Goal: Find specific page/section: Find specific page/section

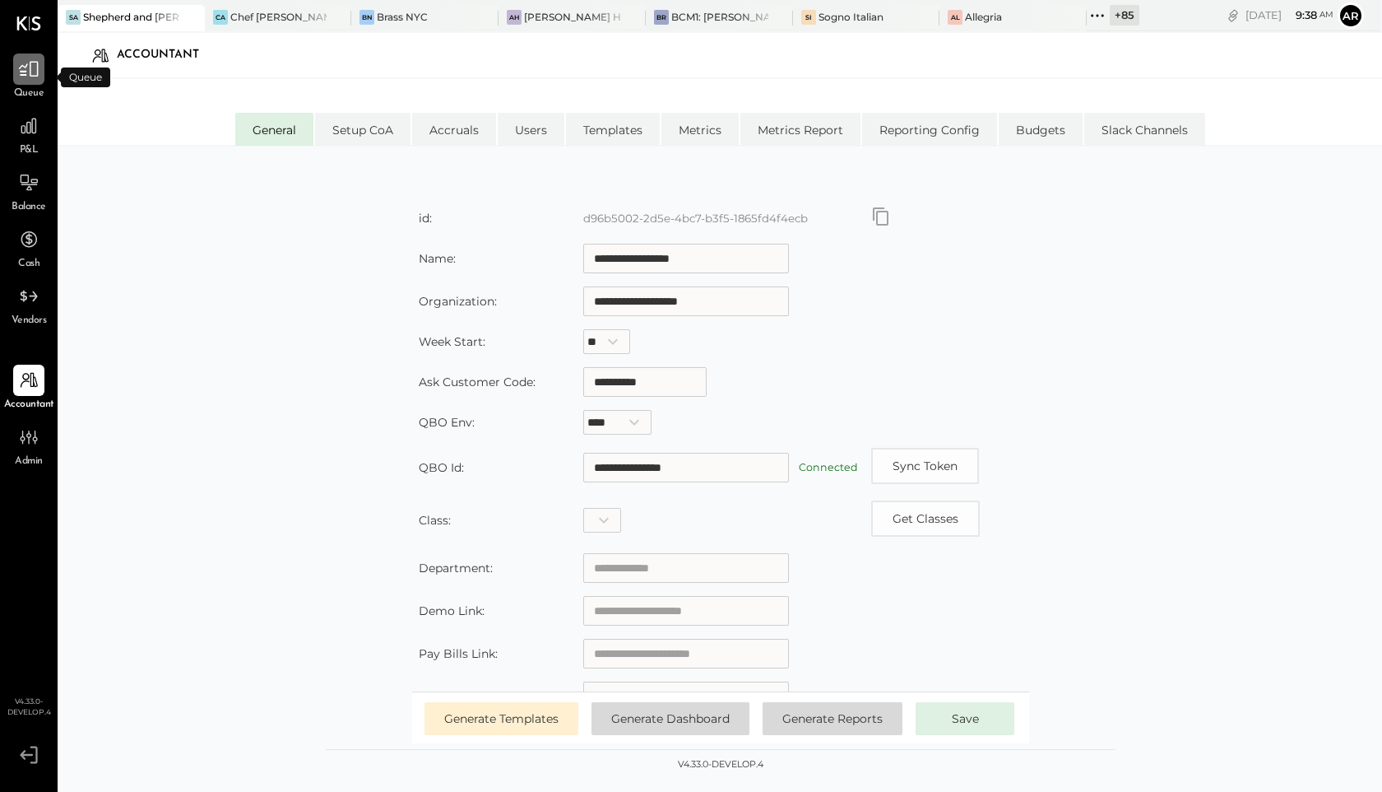
click at [29, 72] on icon at bounding box center [28, 68] width 21 height 21
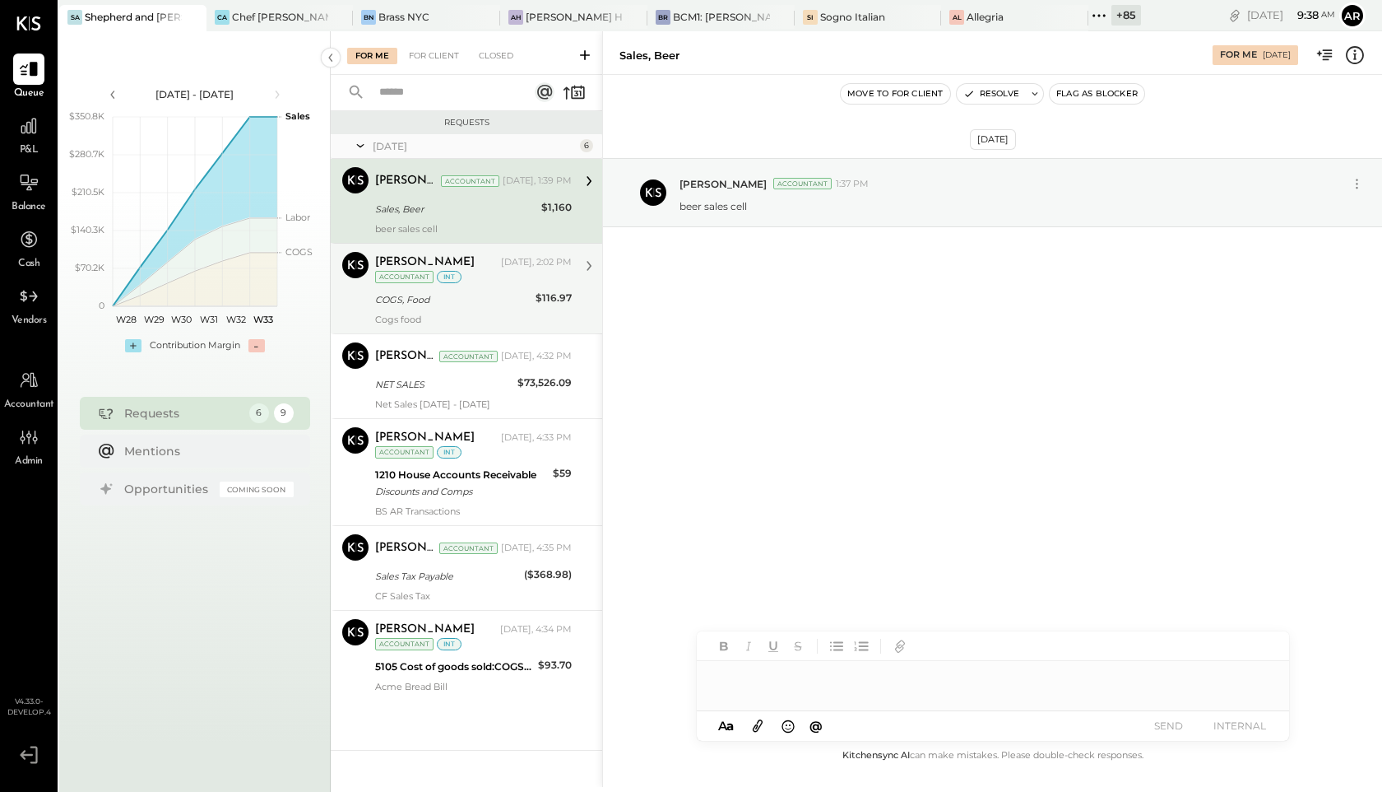
click at [480, 321] on div "Cogs food" at bounding box center [473, 319] width 197 height 12
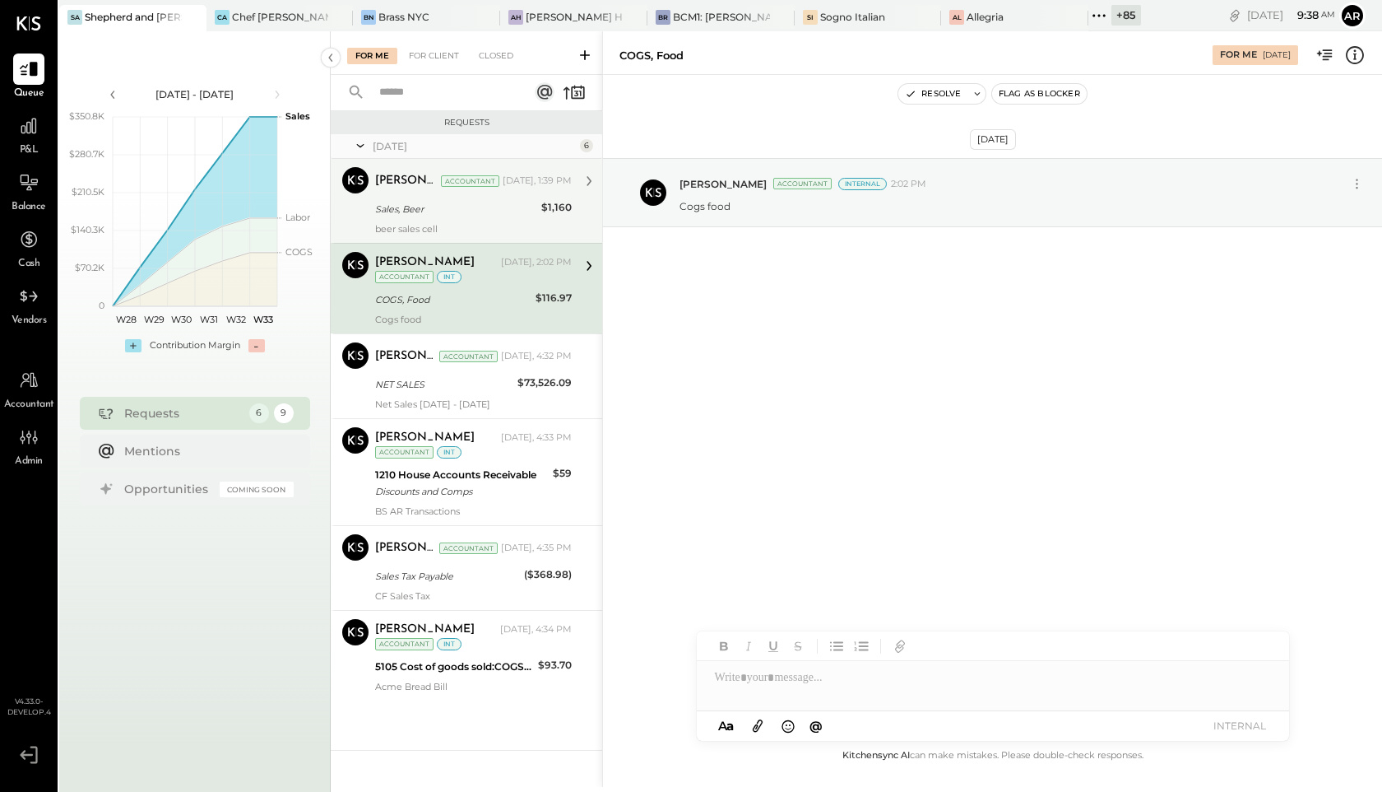
click at [468, 224] on div "beer sales cell" at bounding box center [473, 229] width 197 height 12
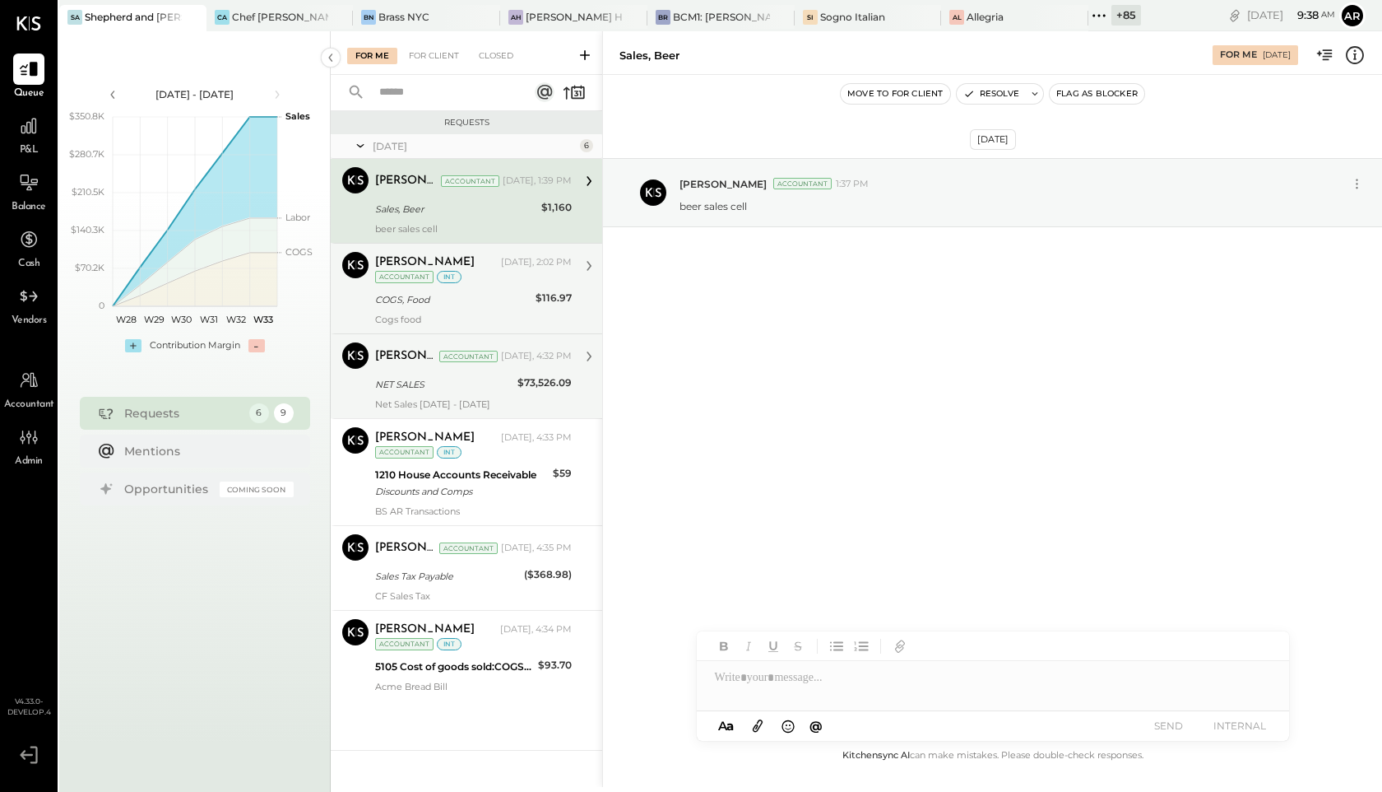
click at [500, 335] on div "[PERSON_NAME] Accountant [PERSON_NAME] Accountant [DATE], 4:32 PM NET SALES $73…" at bounding box center [467, 375] width 272 height 85
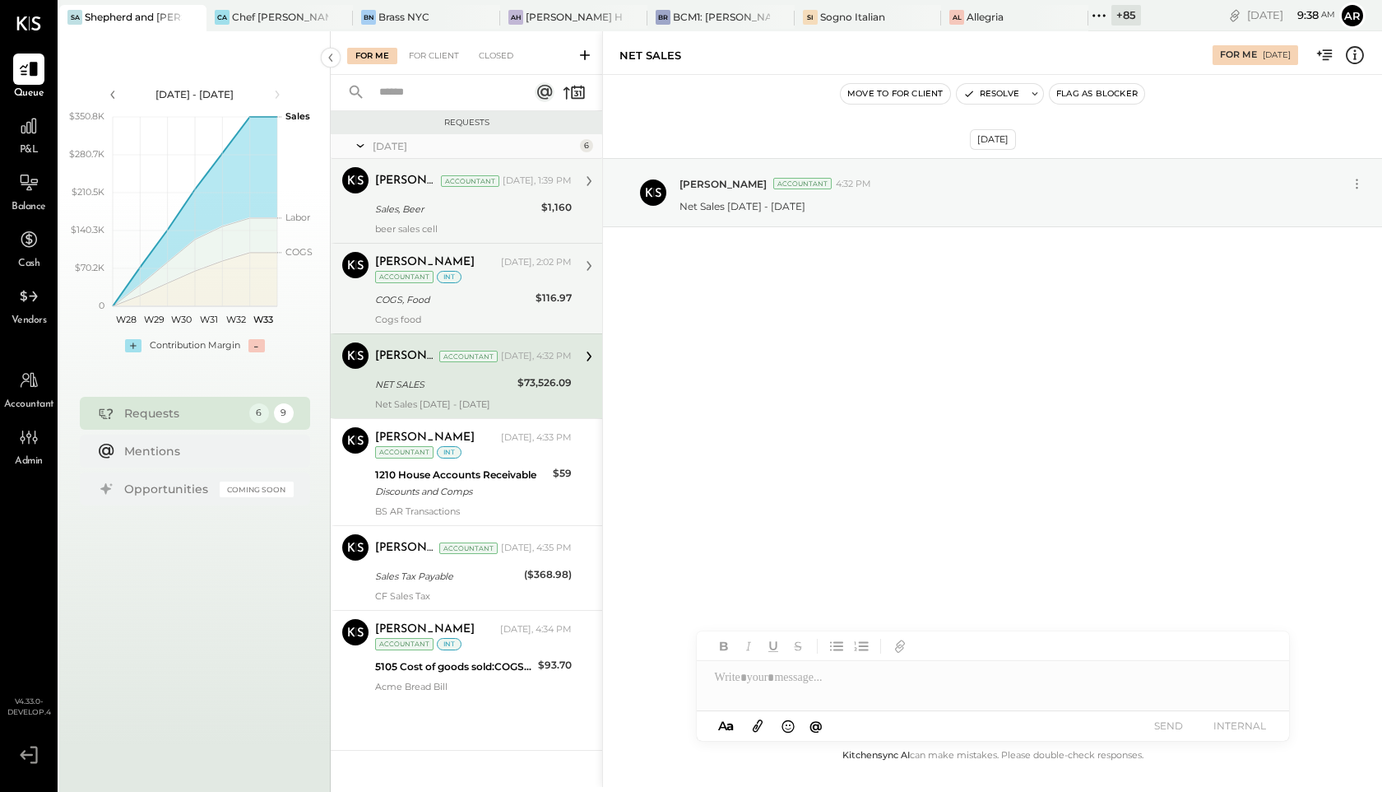
click at [500, 297] on div "COGS, Food" at bounding box center [453, 299] width 156 height 16
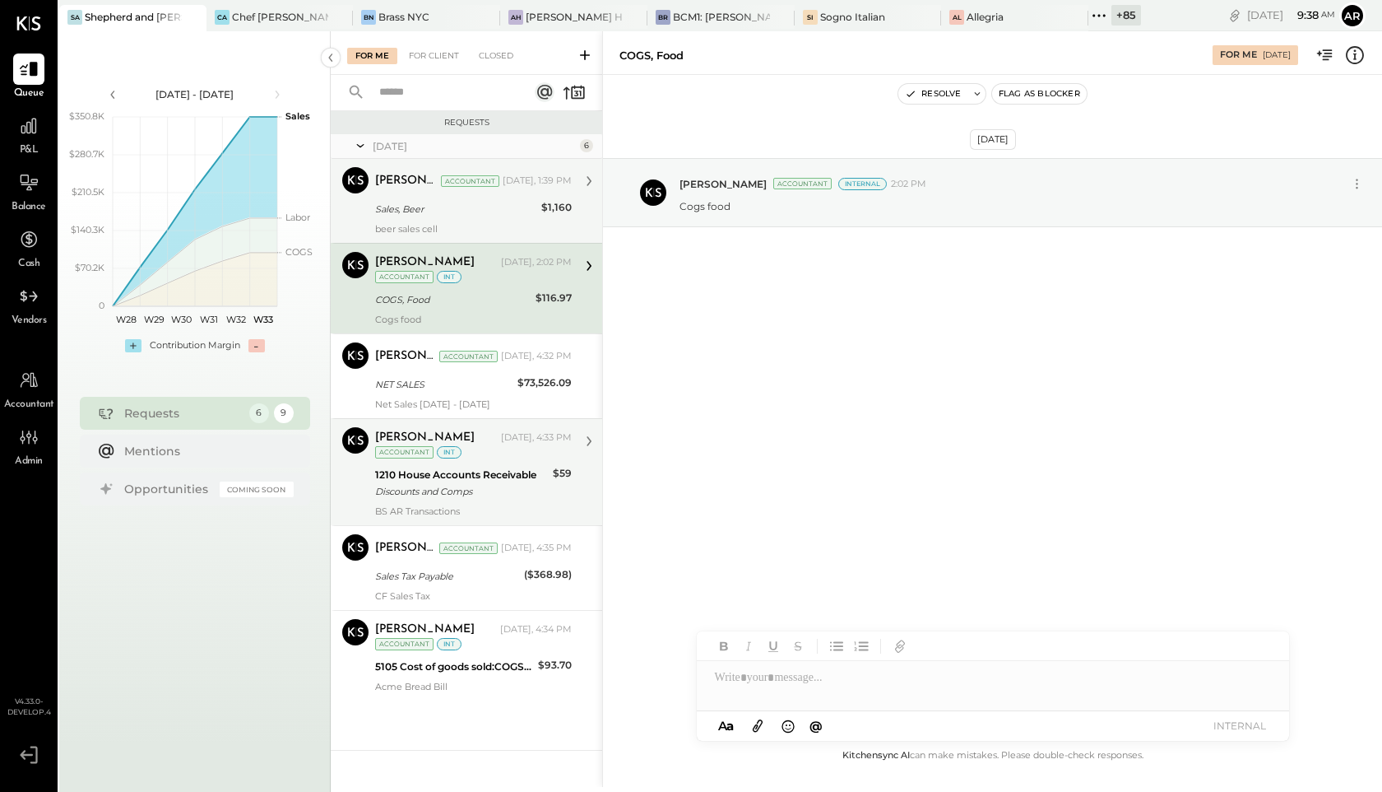
click at [518, 476] on div "1210 House Accounts Receivable" at bounding box center [461, 475] width 173 height 16
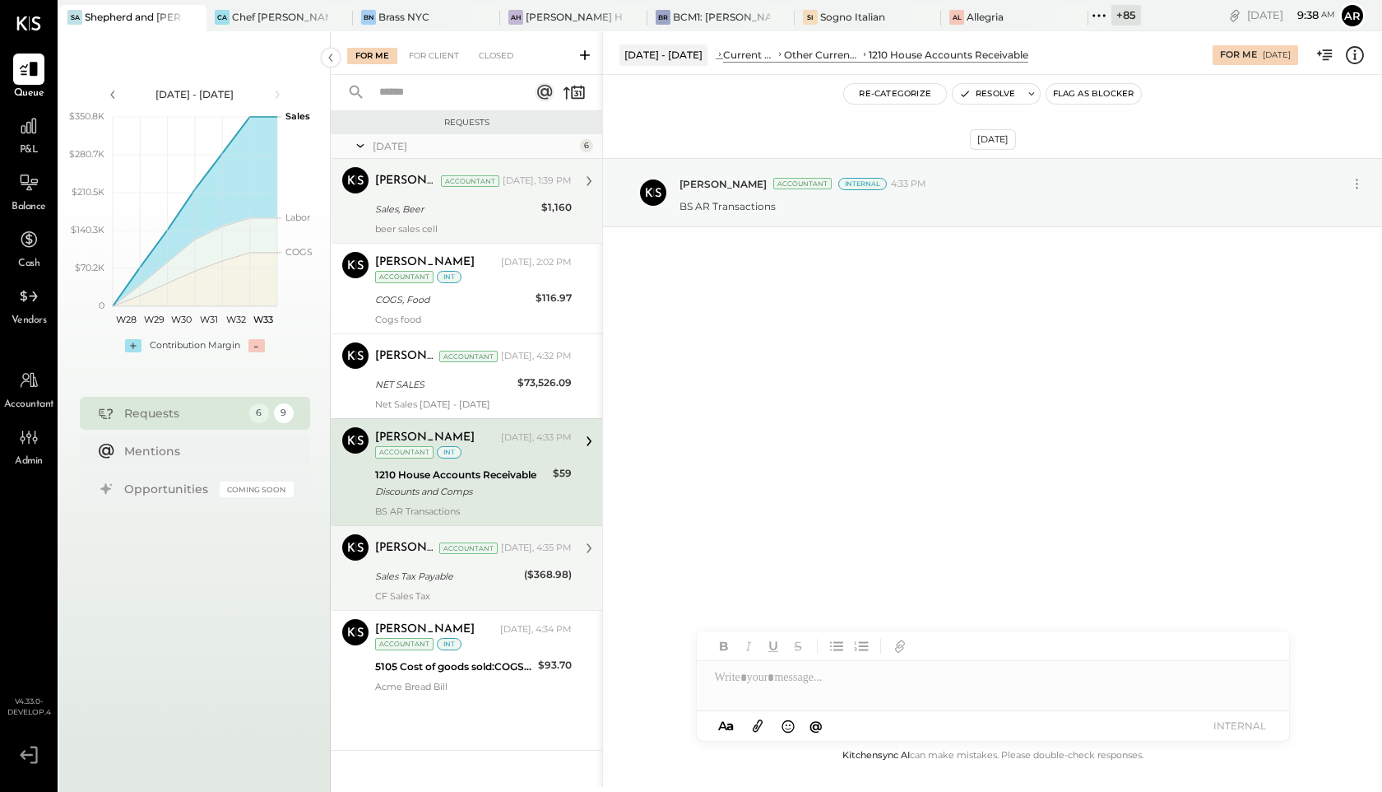
click at [494, 559] on div "[PERSON_NAME] Accountant [DATE], 4:35 PM" at bounding box center [473, 548] width 197 height 28
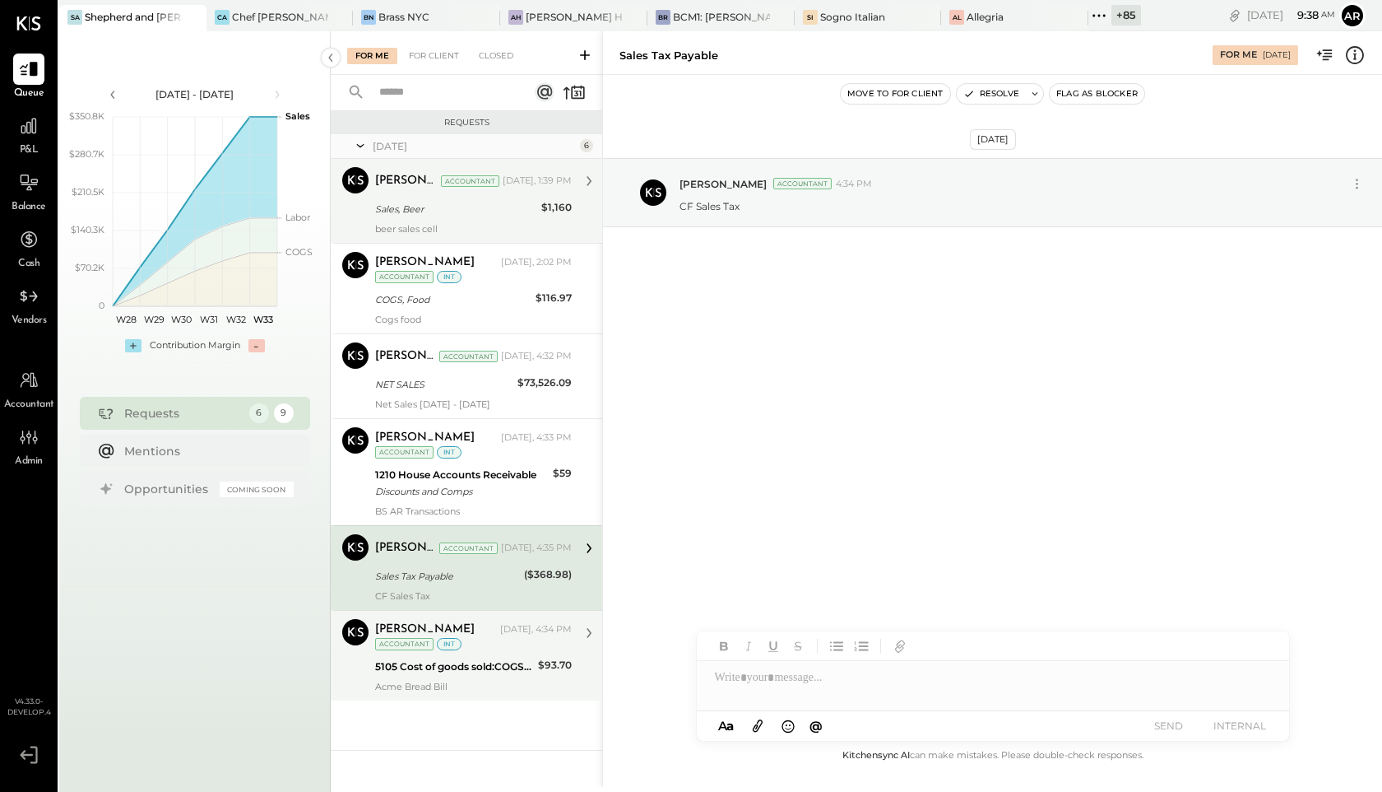
click at [471, 679] on div "[PERSON_NAME] [DATE], 4:34 PM Accountant int 5105 Cost of goods sold:COGS, Bake…" at bounding box center [473, 655] width 197 height 73
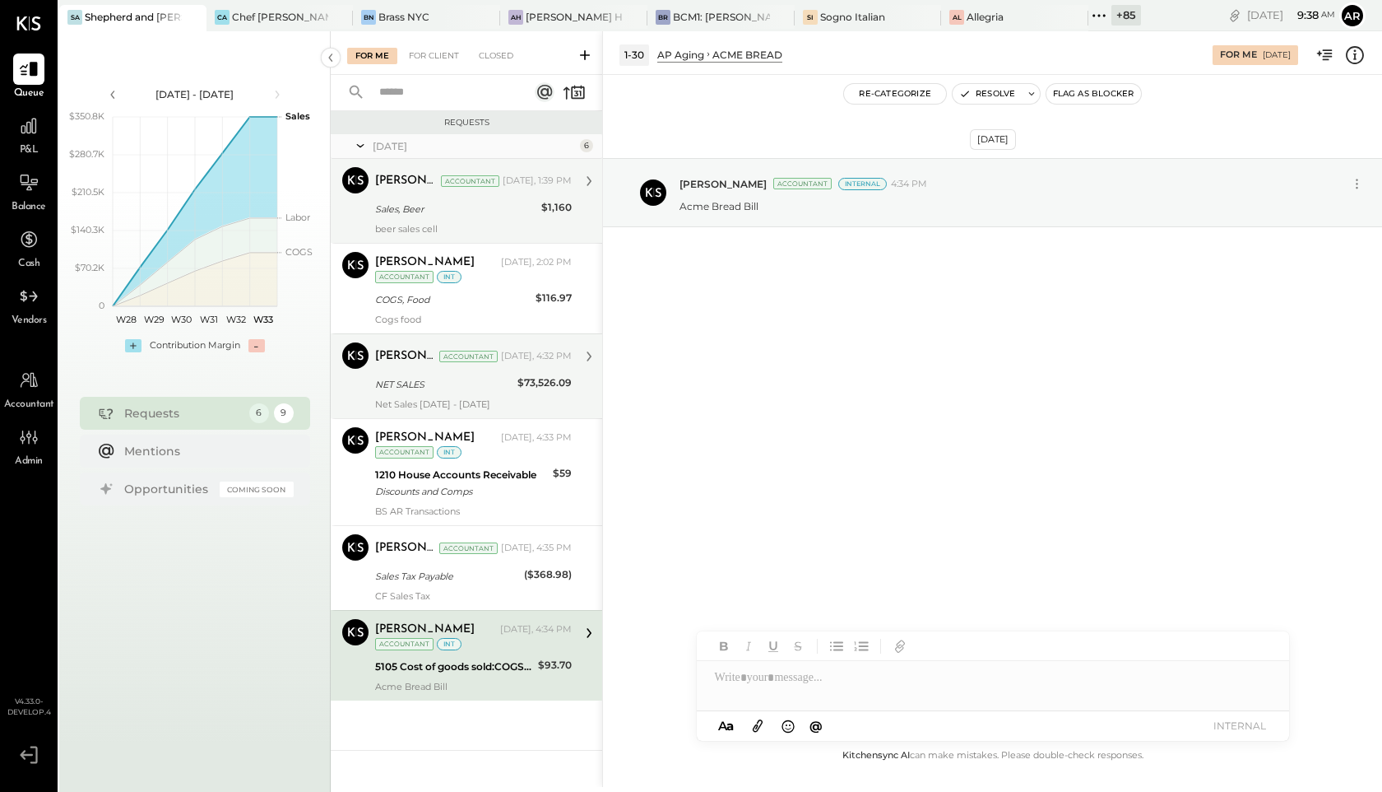
click at [433, 380] on div "NET SALES" at bounding box center [443, 384] width 137 height 16
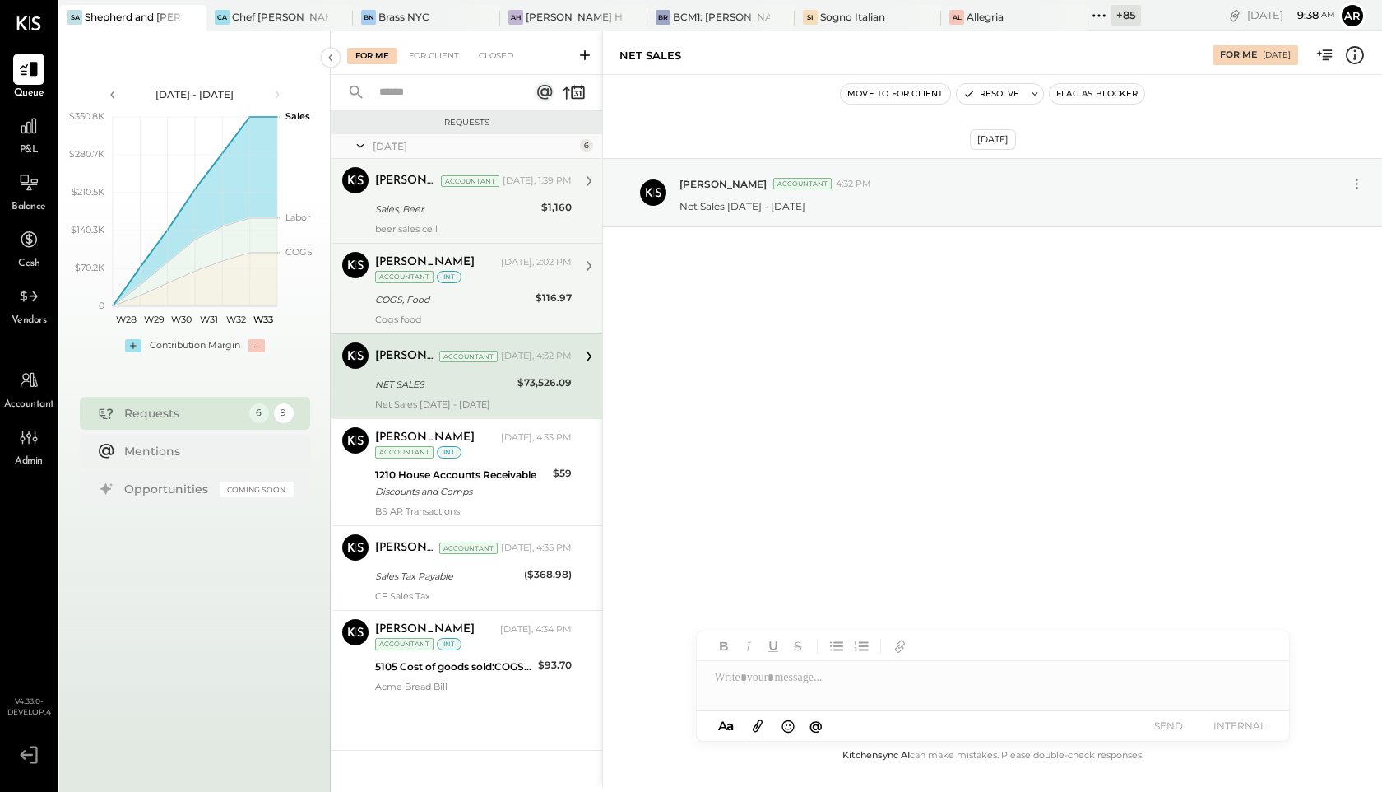
click at [441, 286] on div "[PERSON_NAME] [DATE], 2:02 PM Accountant int COGS, Food $116.97 Cogs food" at bounding box center [473, 288] width 197 height 73
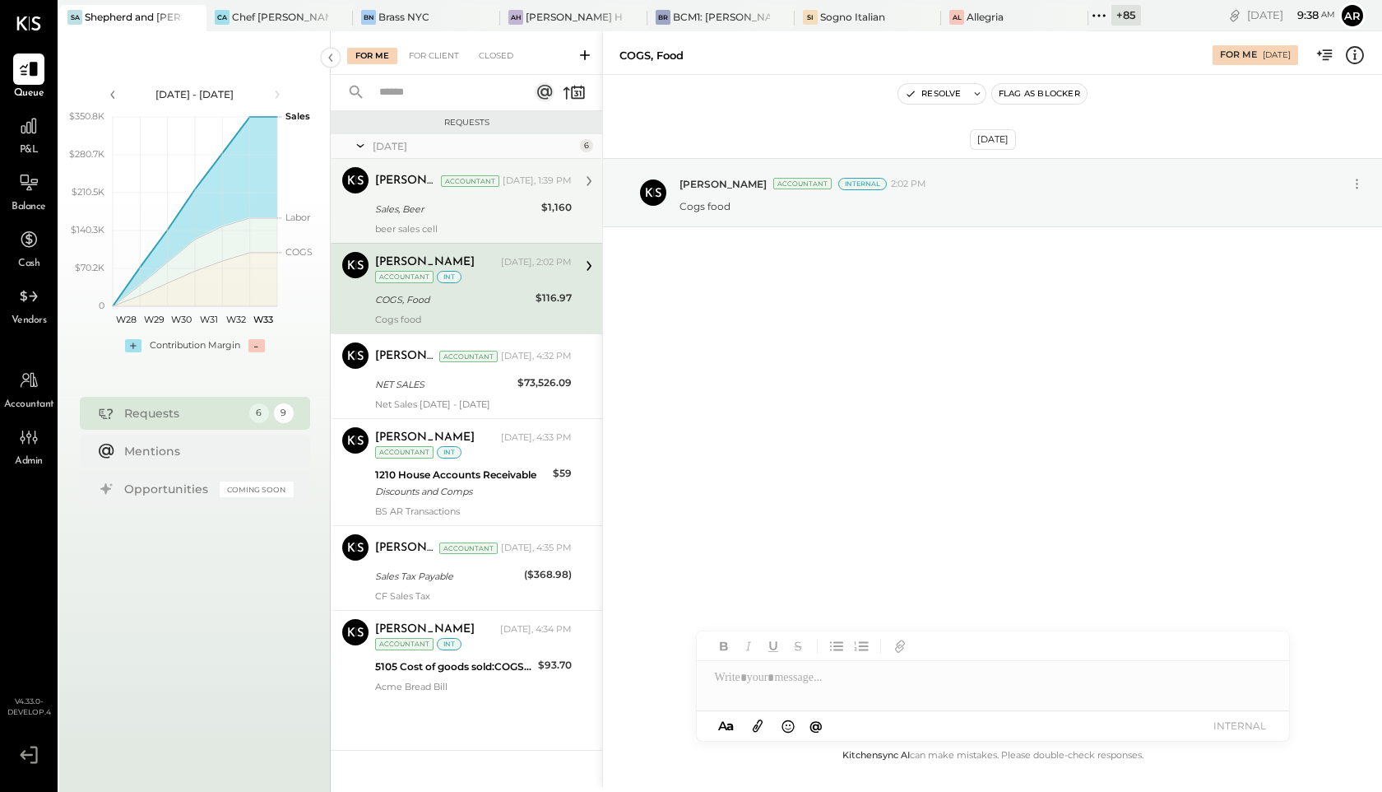
click at [427, 181] on div "[PERSON_NAME]" at bounding box center [406, 181] width 63 height 16
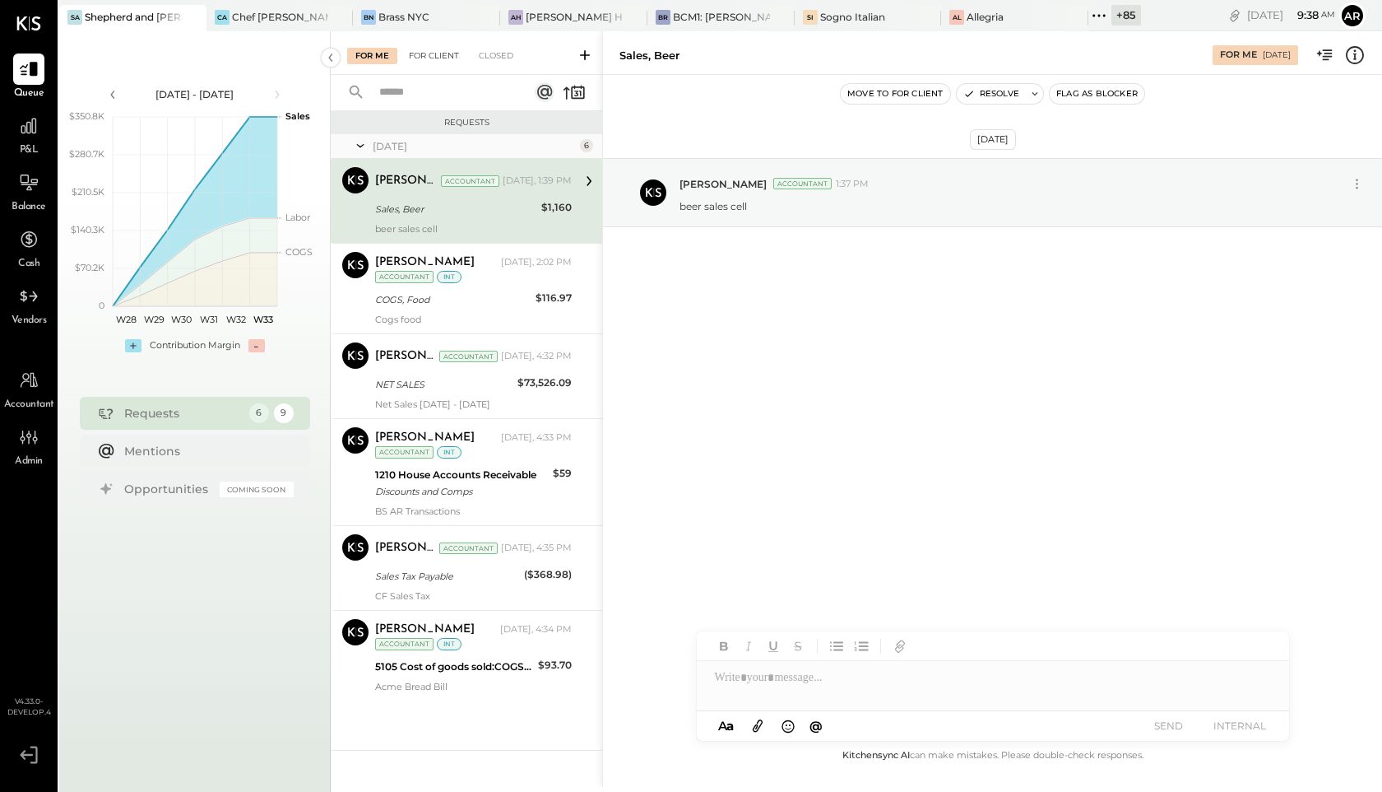
click at [425, 51] on div "For Client" at bounding box center [434, 56] width 67 height 16
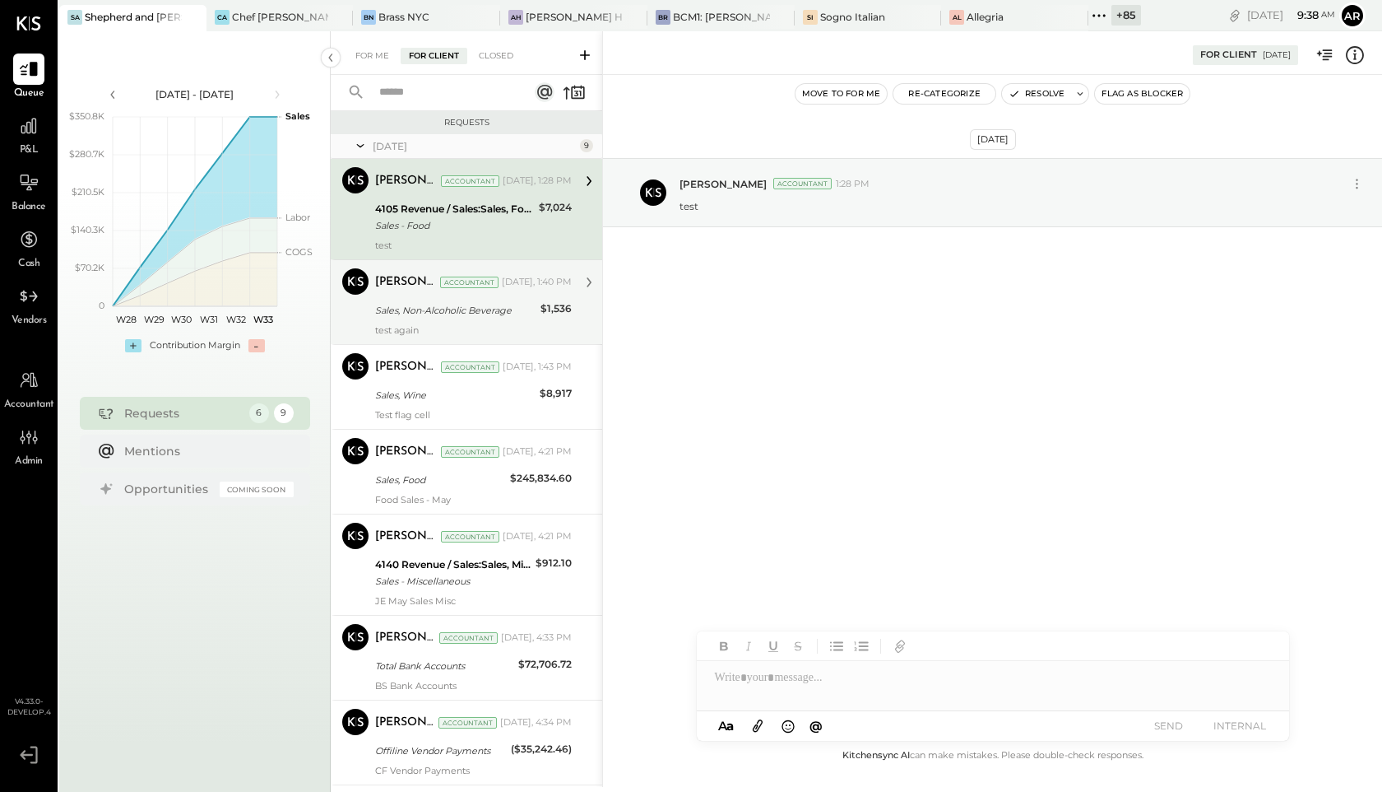
click at [497, 290] on div "[PERSON_NAME] Accountant [DATE], 1:40 PM" at bounding box center [473, 282] width 197 height 23
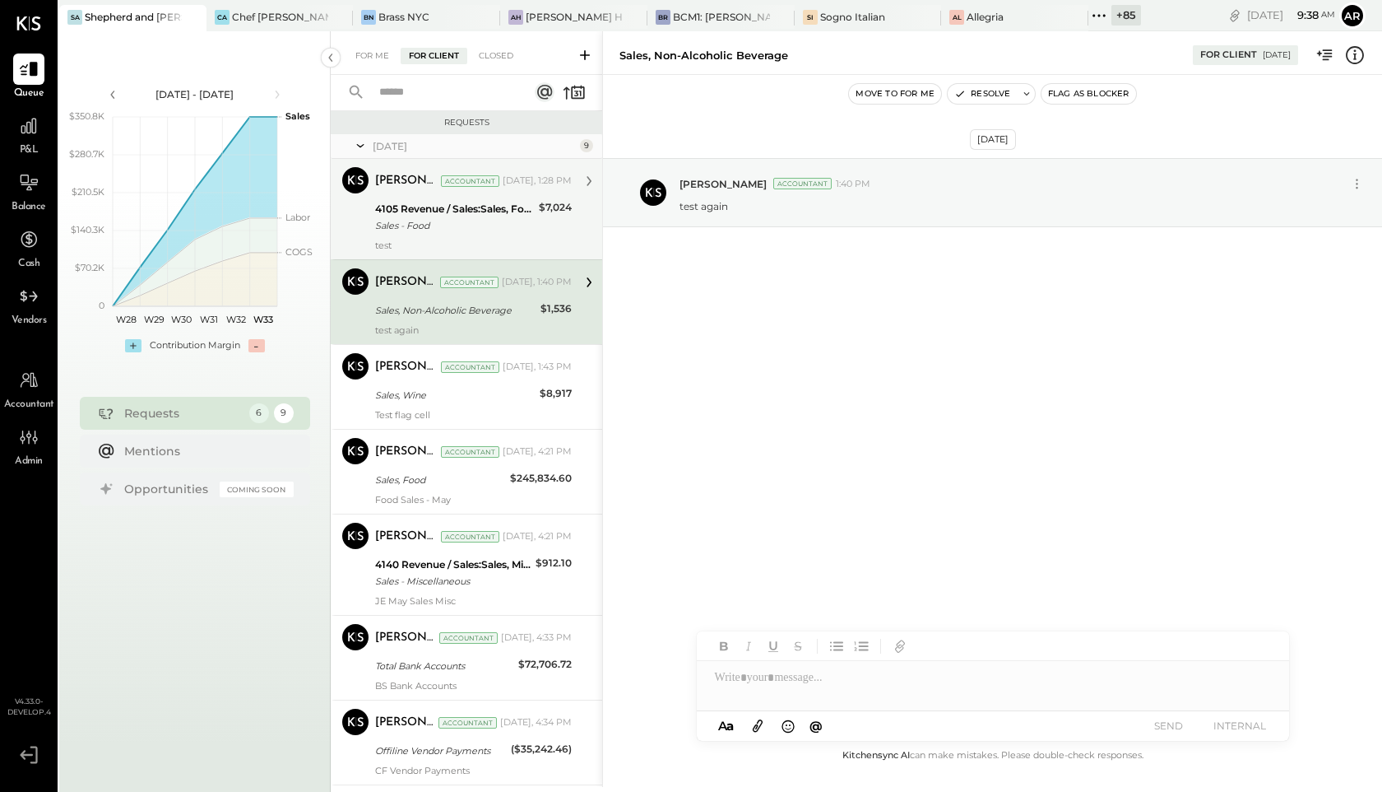
click at [490, 202] on div "4105 Revenue / Sales:Sales, Food" at bounding box center [454, 209] width 159 height 16
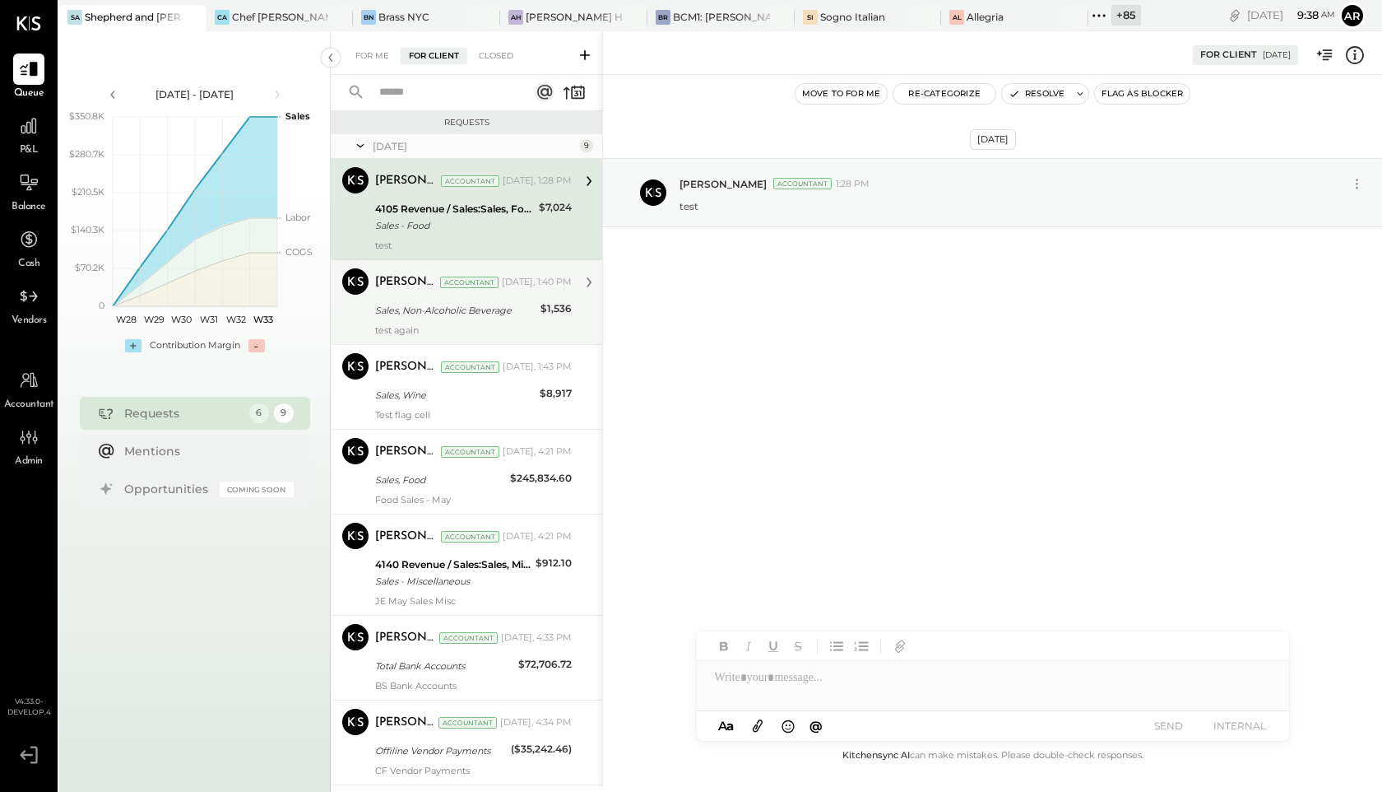
click at [488, 323] on div "[PERSON_NAME] Accountant [DATE], 1:40 PM Sales, Non-Alcoholic Beverage $1,536 t…" at bounding box center [473, 301] width 197 height 67
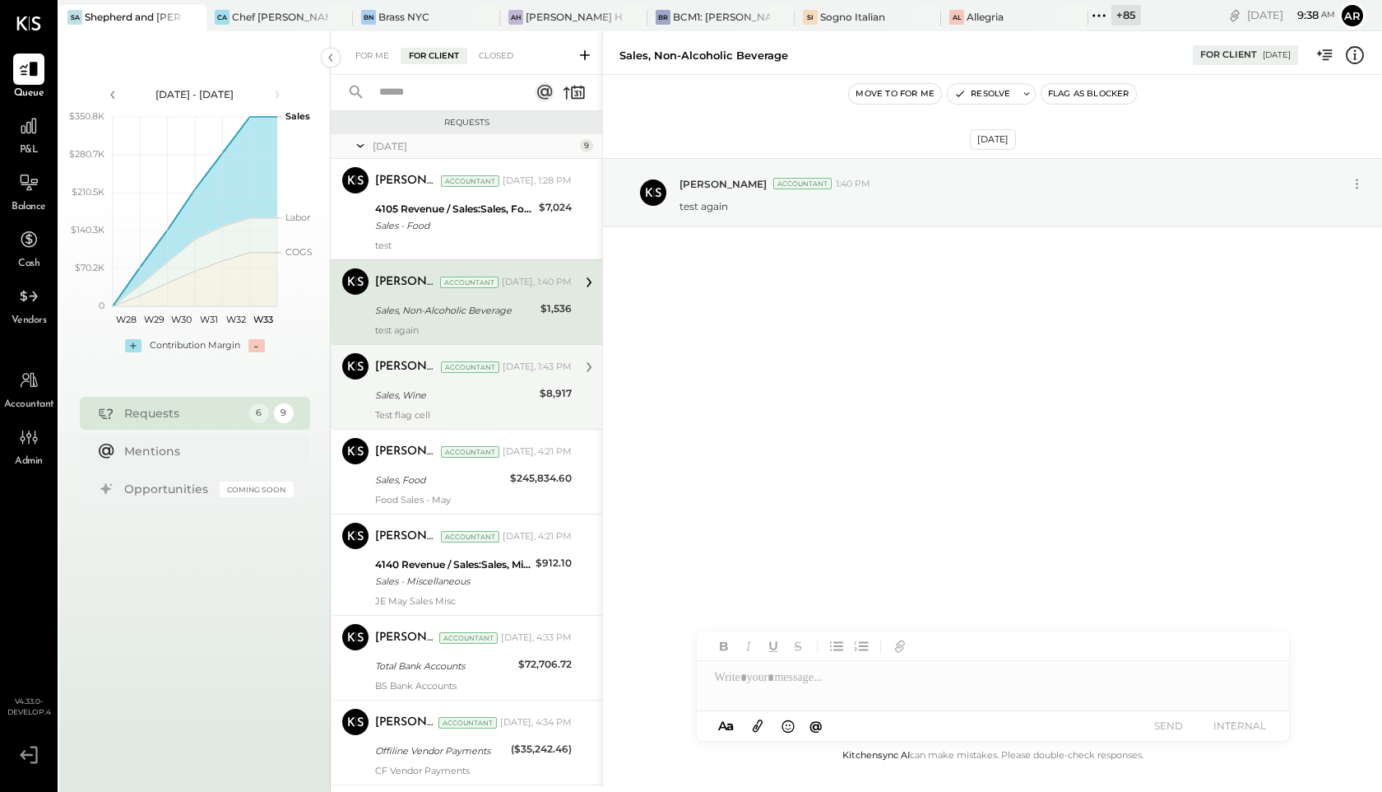
click at [490, 389] on div "Sales, Wine" at bounding box center [455, 395] width 160 height 16
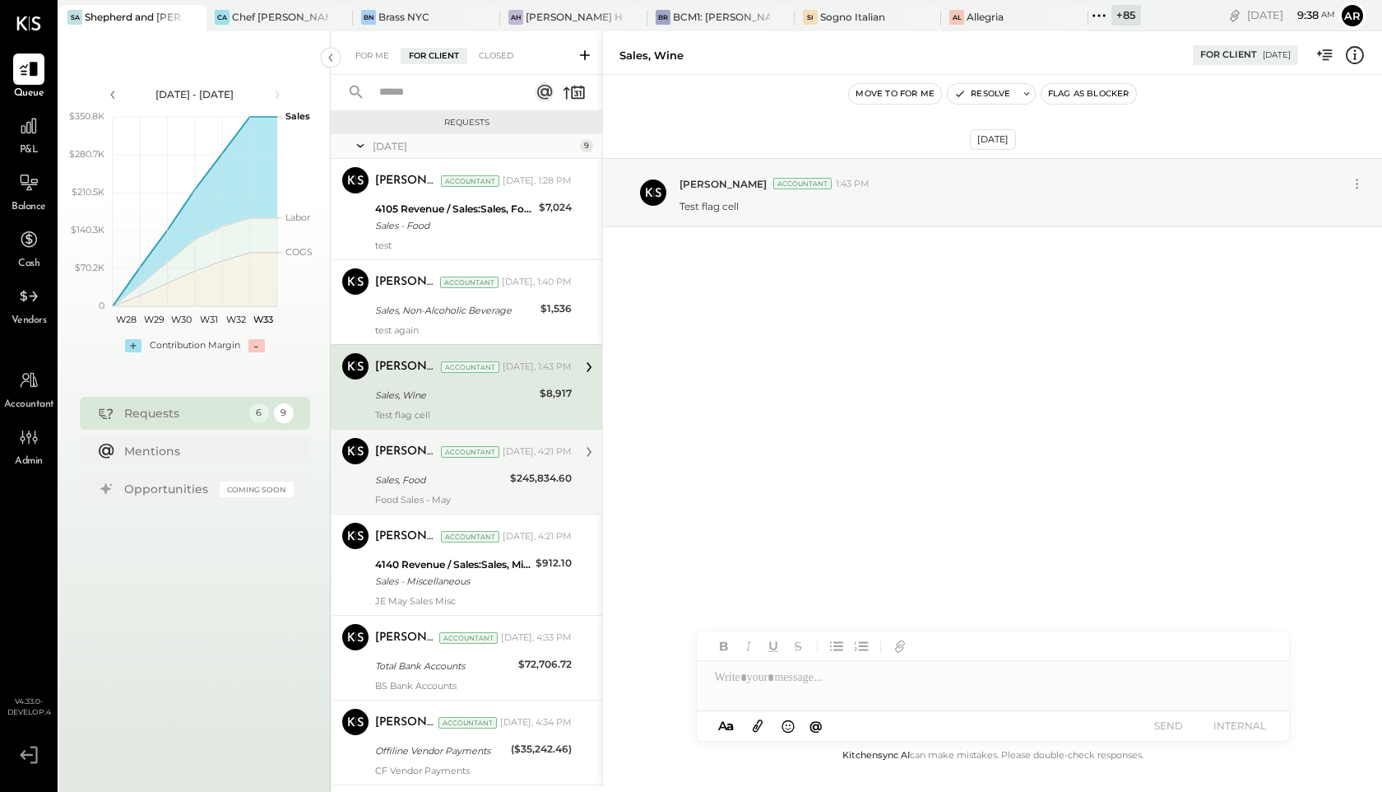
click at [462, 466] on div "[PERSON_NAME] Accountant [DATE], 4:21 PM Sales, Food $245,834.60 Food Sales - M…" at bounding box center [473, 471] width 197 height 67
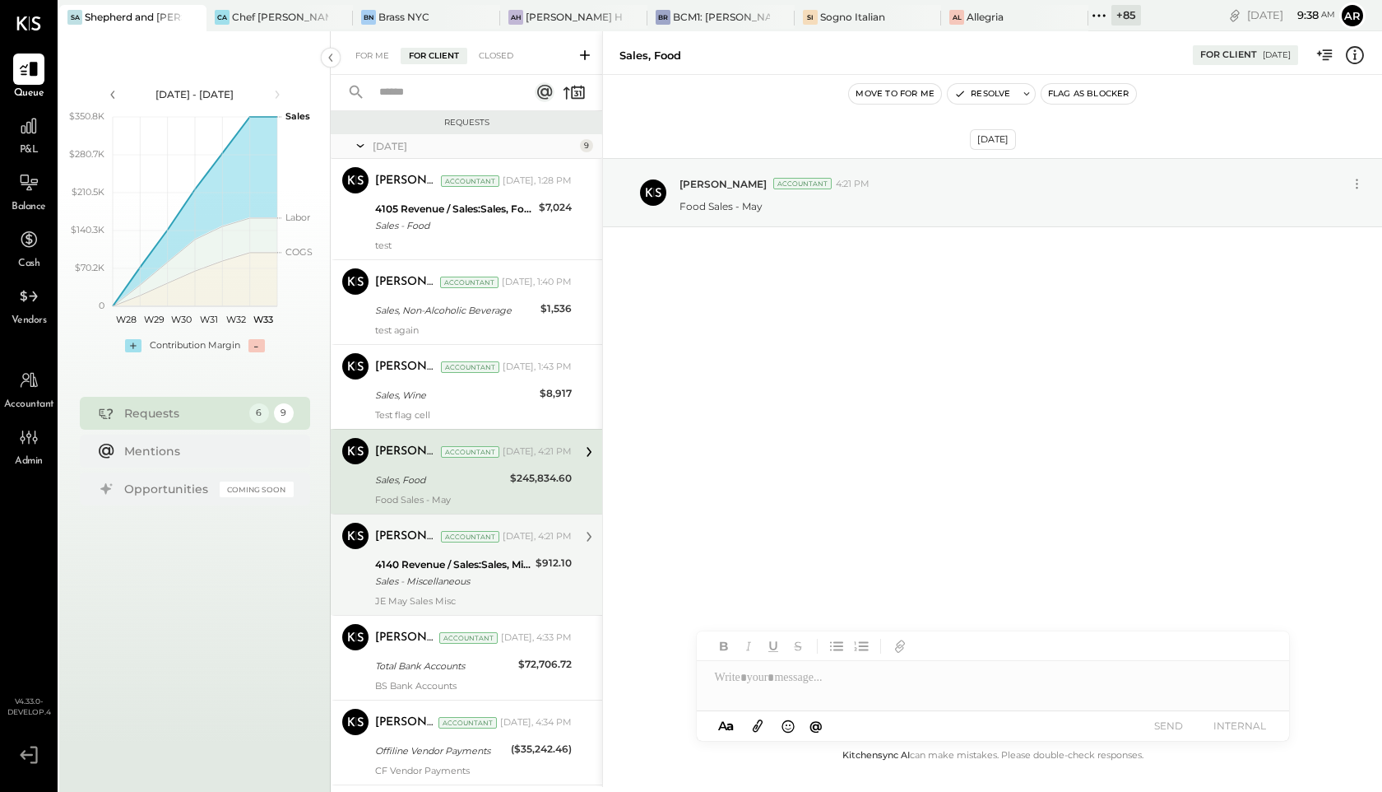
click at [466, 555] on div "4140 Revenue / Sales:Sales, Miscellaneous Sales - Miscellaneous" at bounding box center [453, 573] width 156 height 36
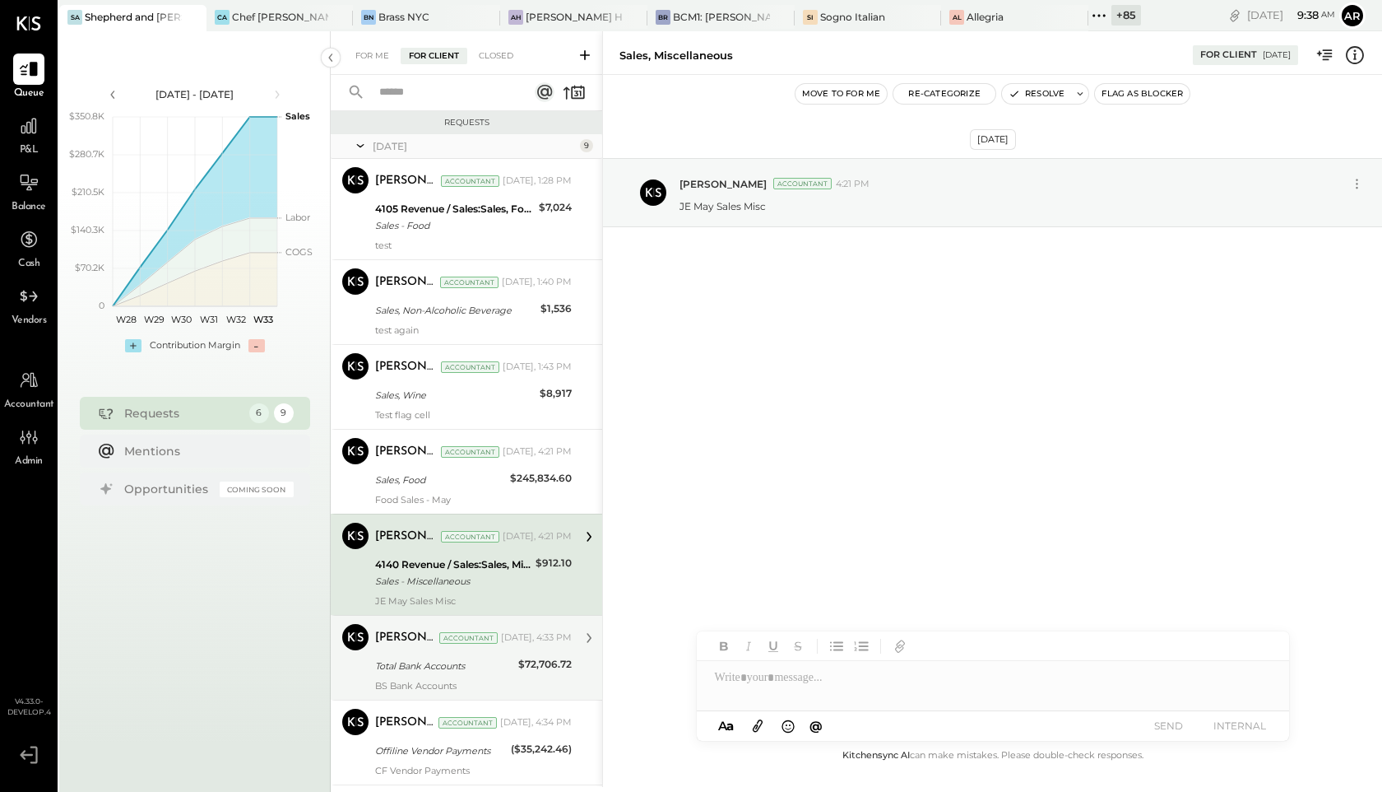
click at [470, 653] on div "[PERSON_NAME] Accountant [DATE], 4:33 PM Total Bank Accounts $72,706.72 BS Bank…" at bounding box center [473, 657] width 197 height 67
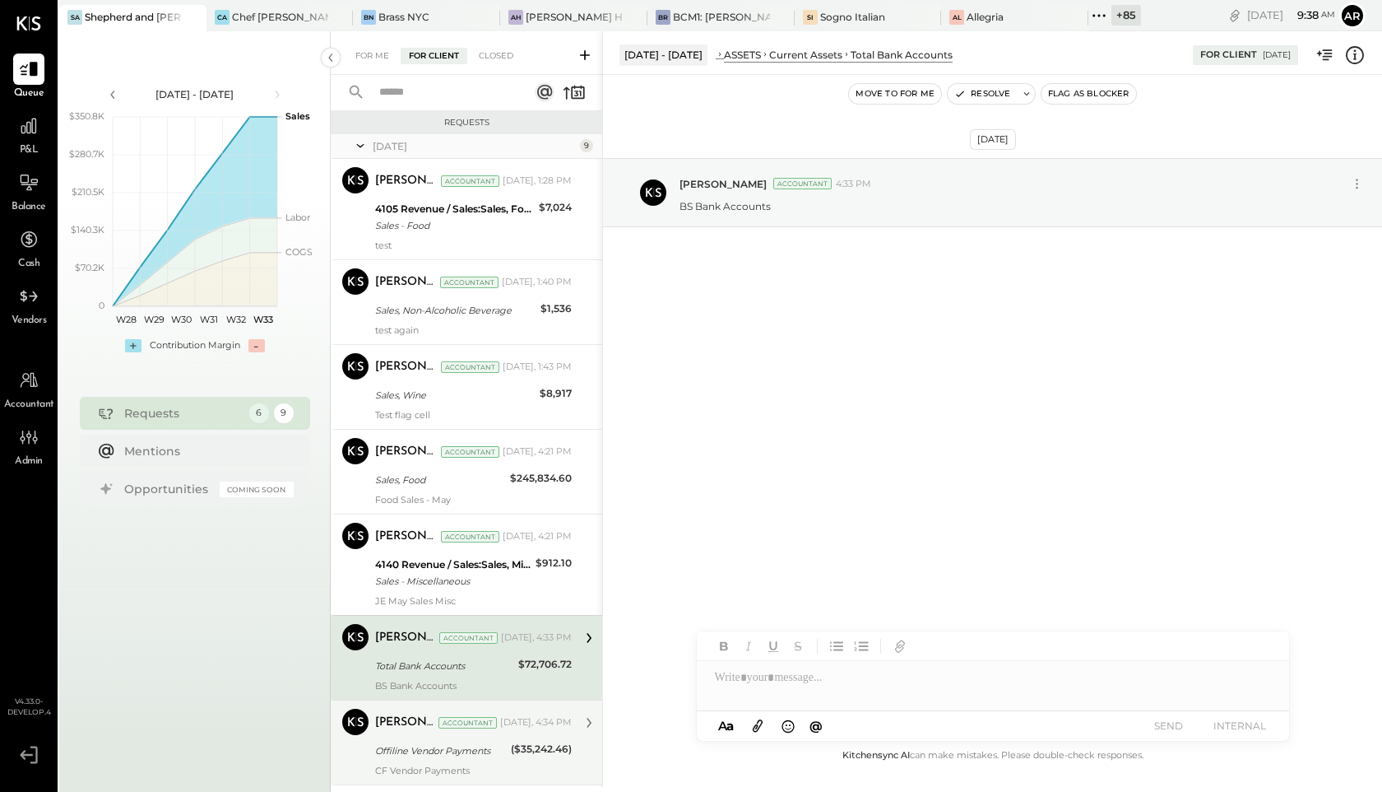
click at [476, 782] on div "[PERSON_NAME] Accountant [PERSON_NAME] Accountant [DATE], 4:34 PM Offiline Vend…" at bounding box center [467, 741] width 272 height 85
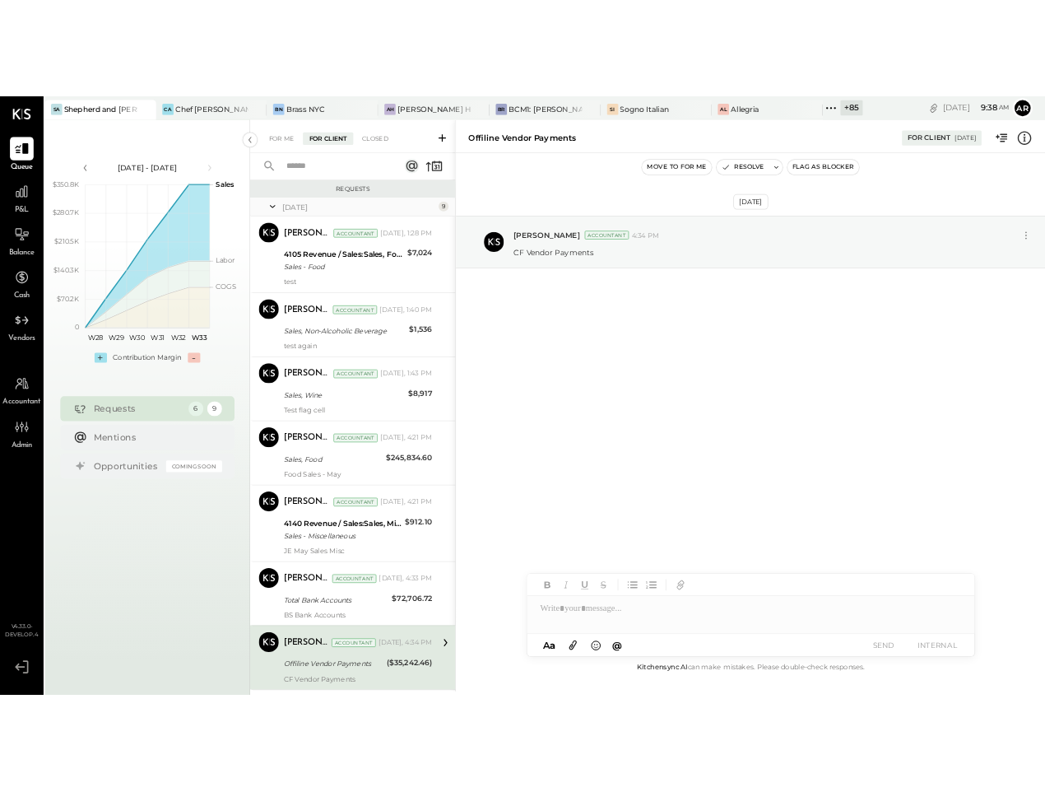
scroll to position [215, 0]
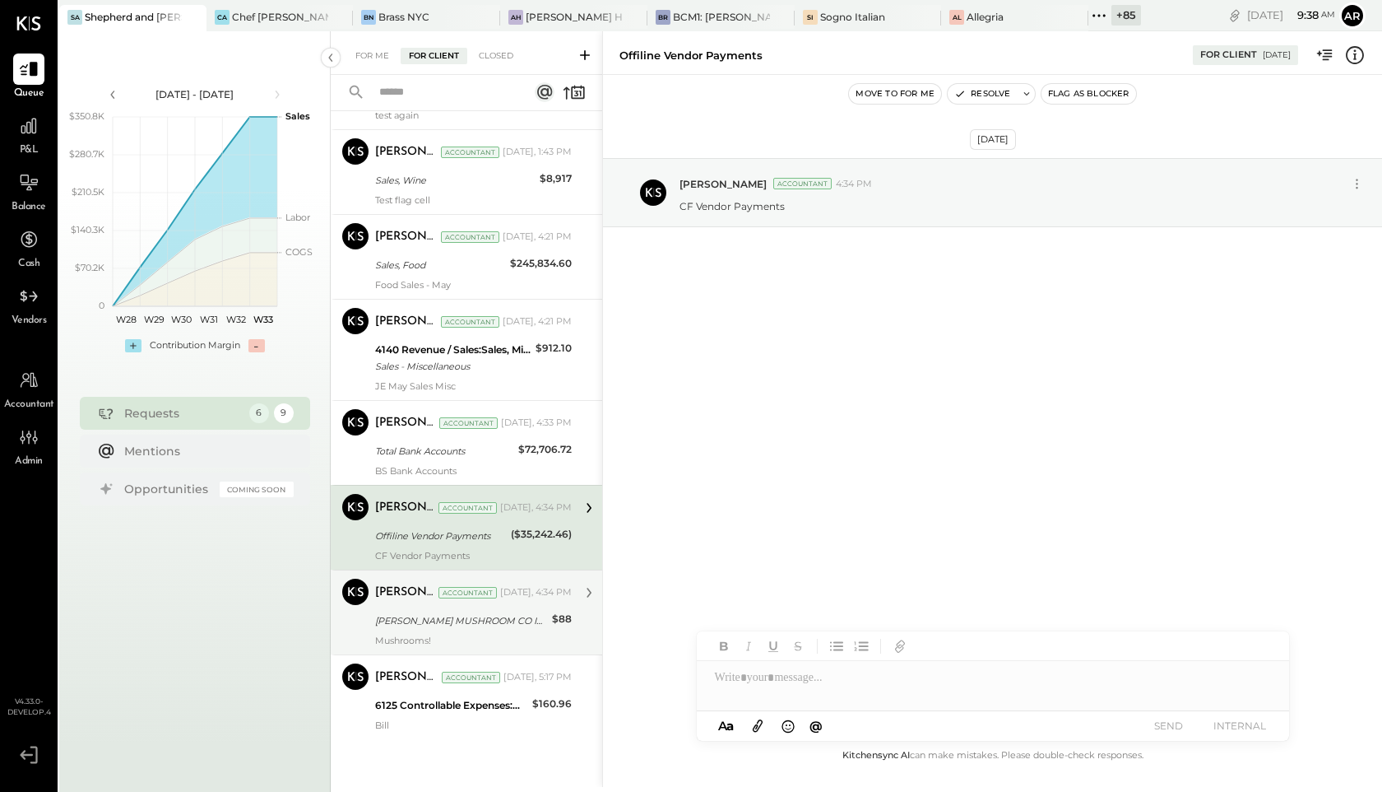
click at [444, 602] on div "[PERSON_NAME] Accountant [DATE], 4:34 PM" at bounding box center [473, 592] width 197 height 23
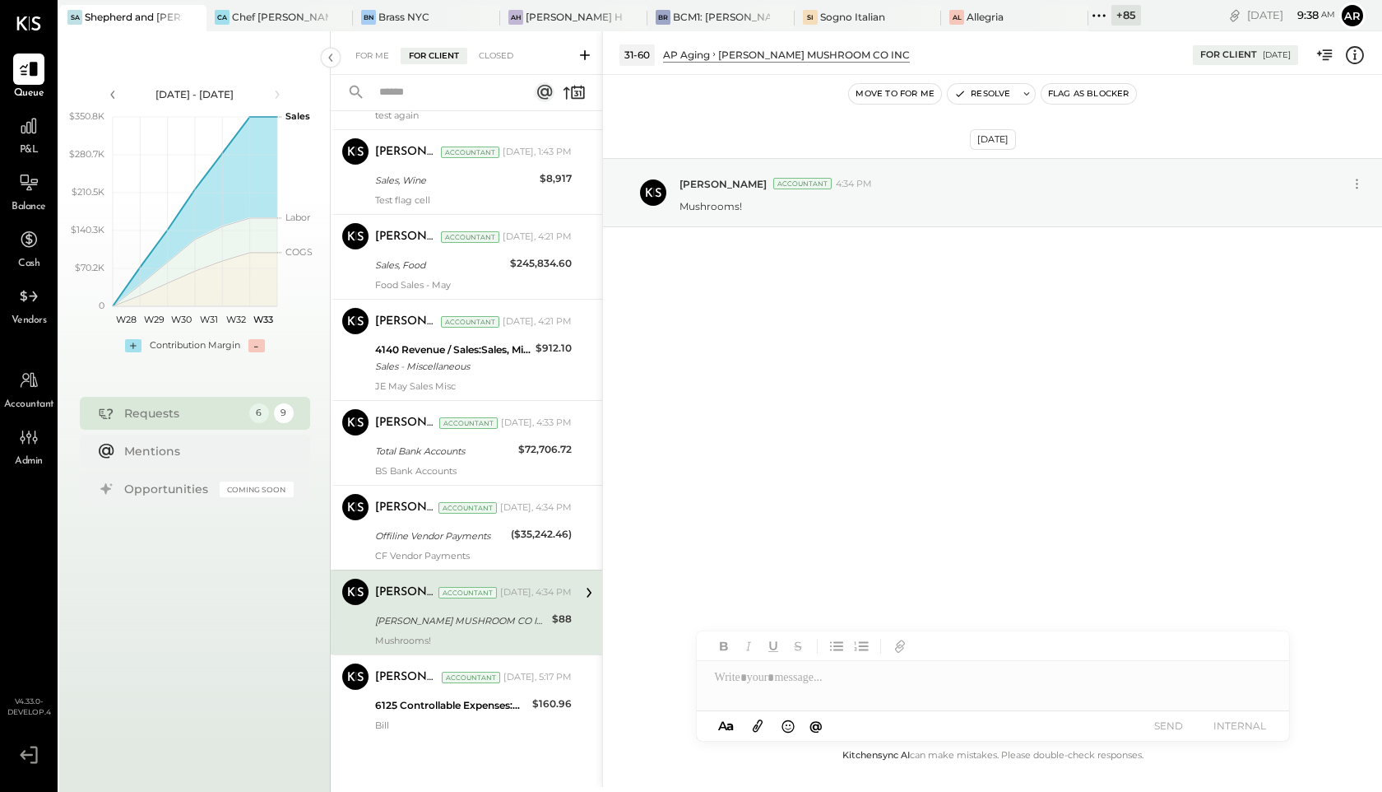
click at [461, 749] on div "[DATE] 9 [PERSON_NAME] Accountant [PERSON_NAME] Accountant [DATE], 1:28 PM 4105…" at bounding box center [467, 353] width 272 height 869
click at [457, 697] on div "6125 Controllable Expenses:Direct Operating Expenses:Restaurant Supplies" at bounding box center [451, 705] width 152 height 16
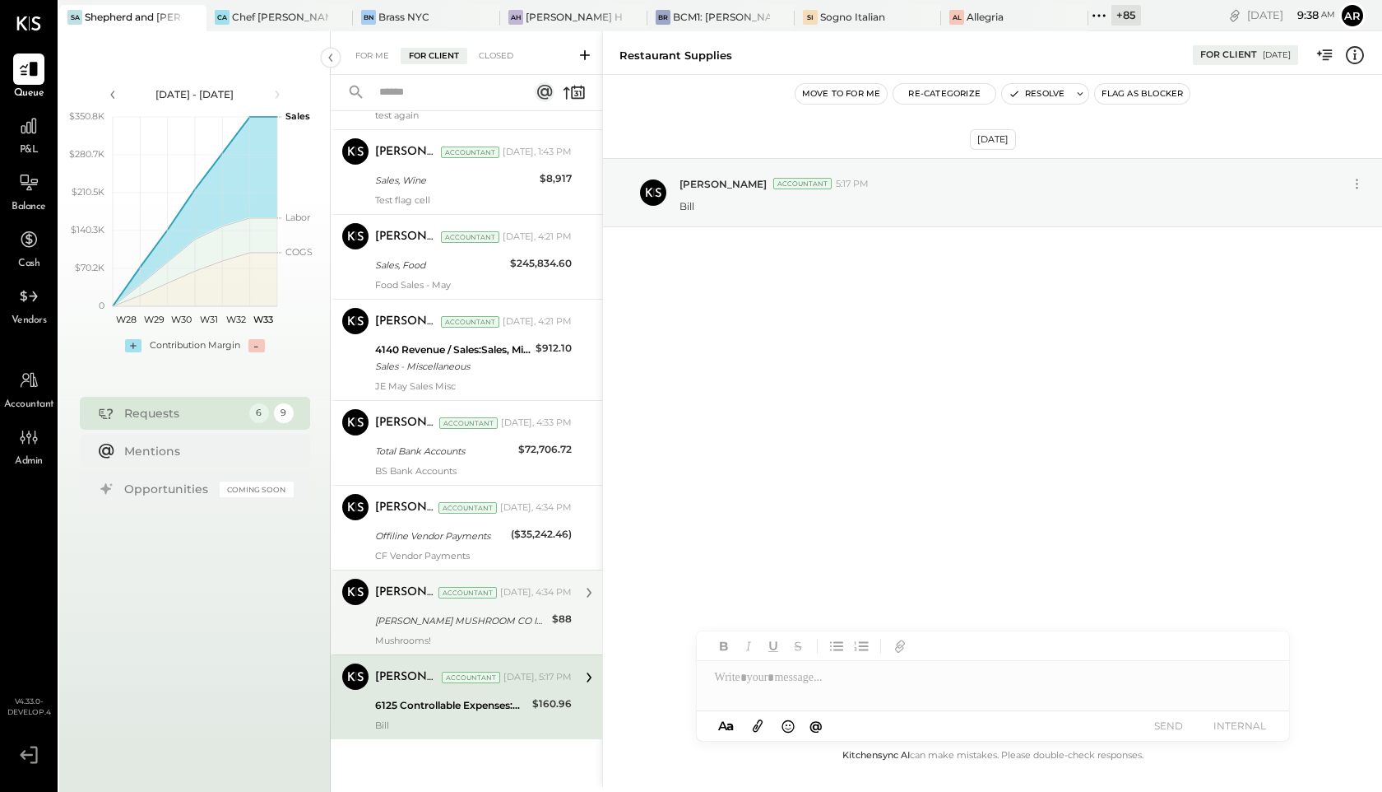
click at [453, 575] on div "[PERSON_NAME] Accountant [PERSON_NAME] Accountant [DATE], 4:34 PM [PERSON_NAME]…" at bounding box center [467, 611] width 272 height 85
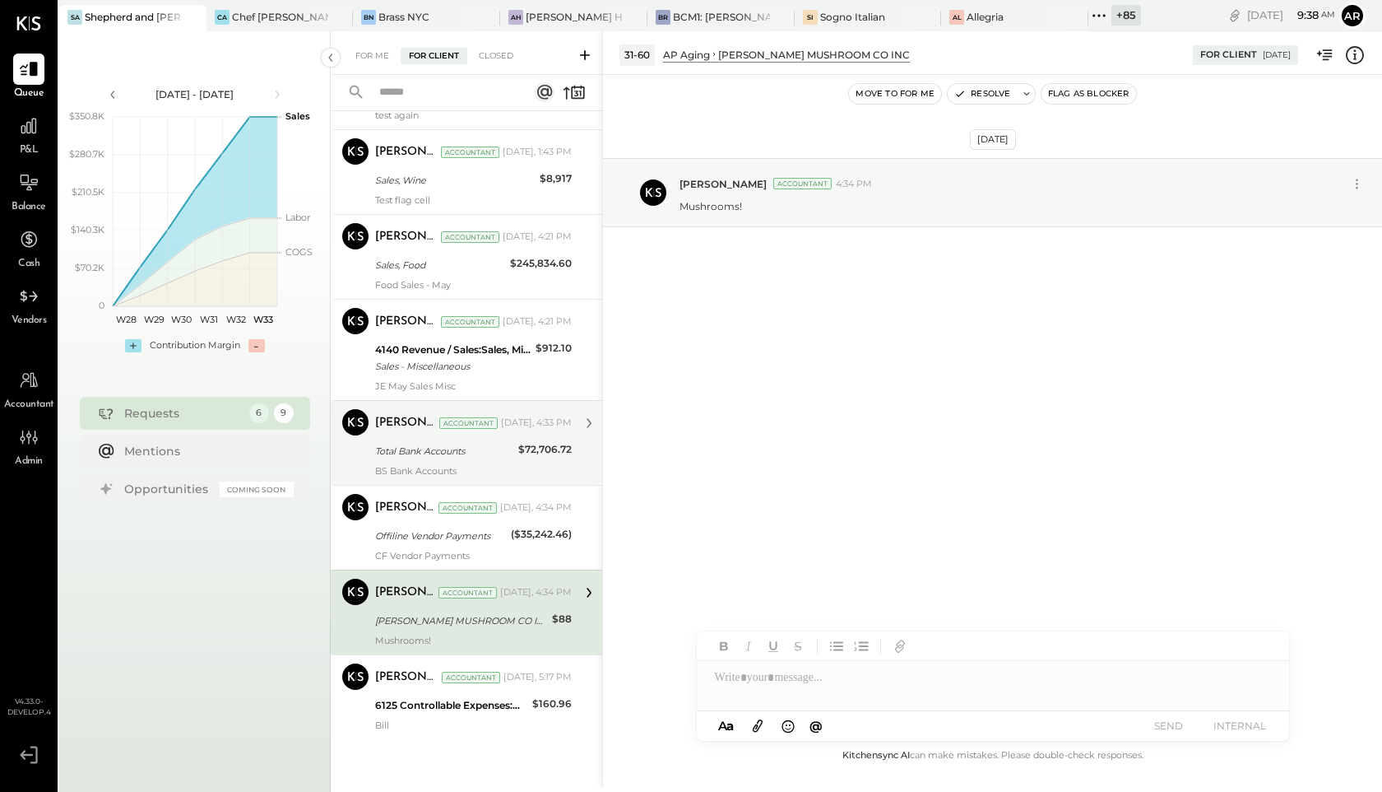
click at [462, 476] on div "BS Bank Accounts" at bounding box center [473, 471] width 197 height 12
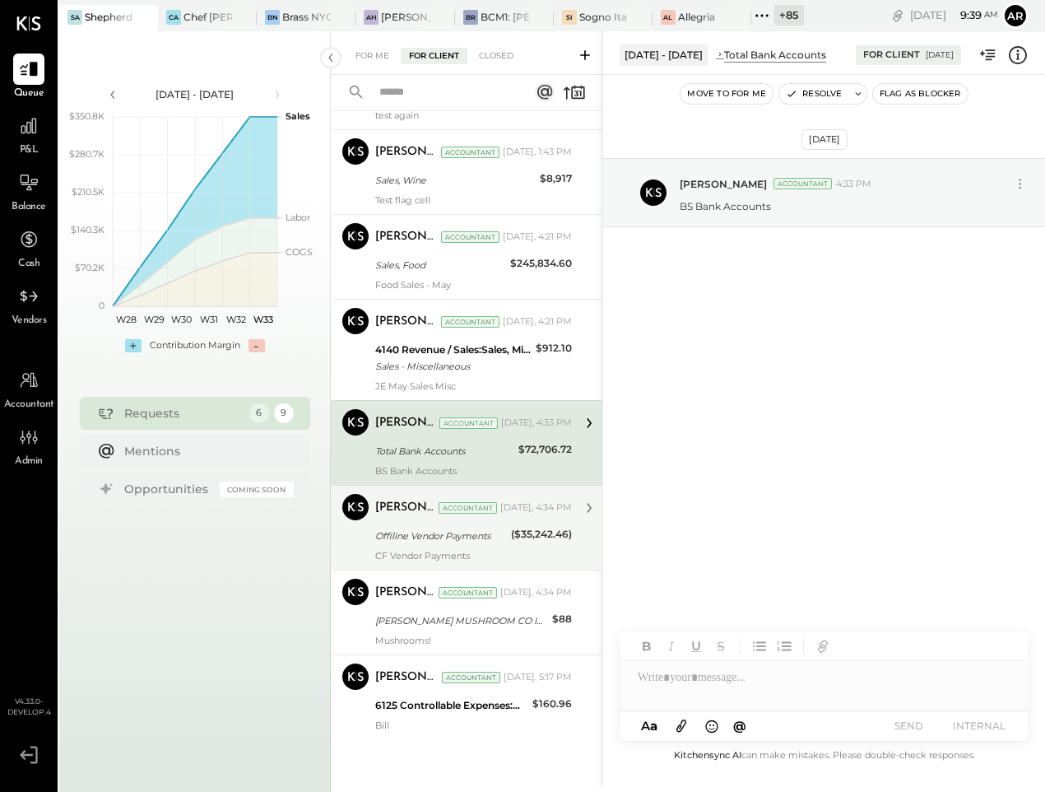
click at [443, 520] on div "[PERSON_NAME] Accountant [DATE], 4:34 PM" at bounding box center [473, 508] width 197 height 28
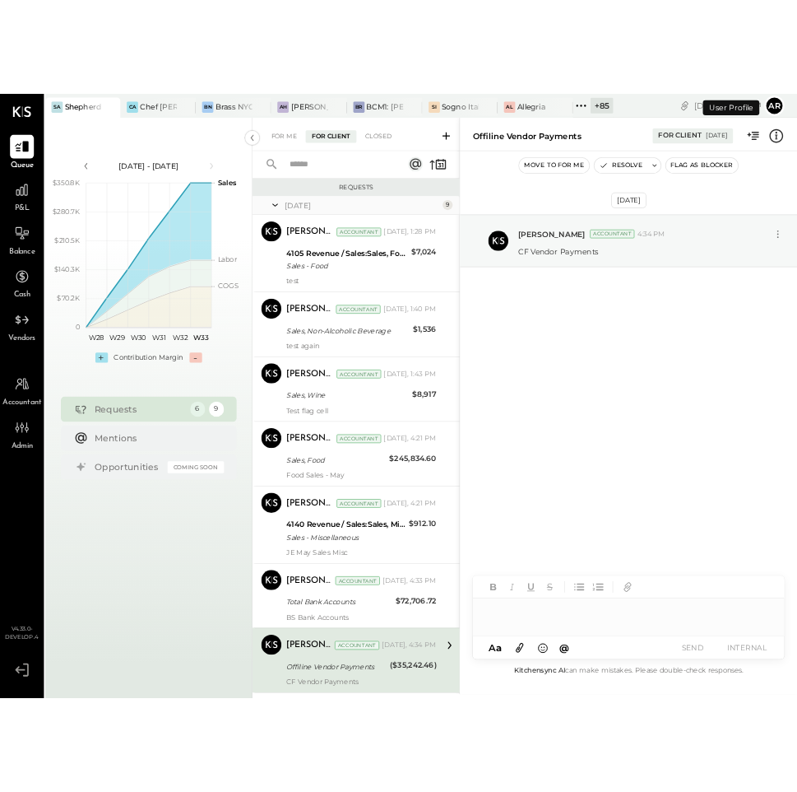
scroll to position [215, 0]
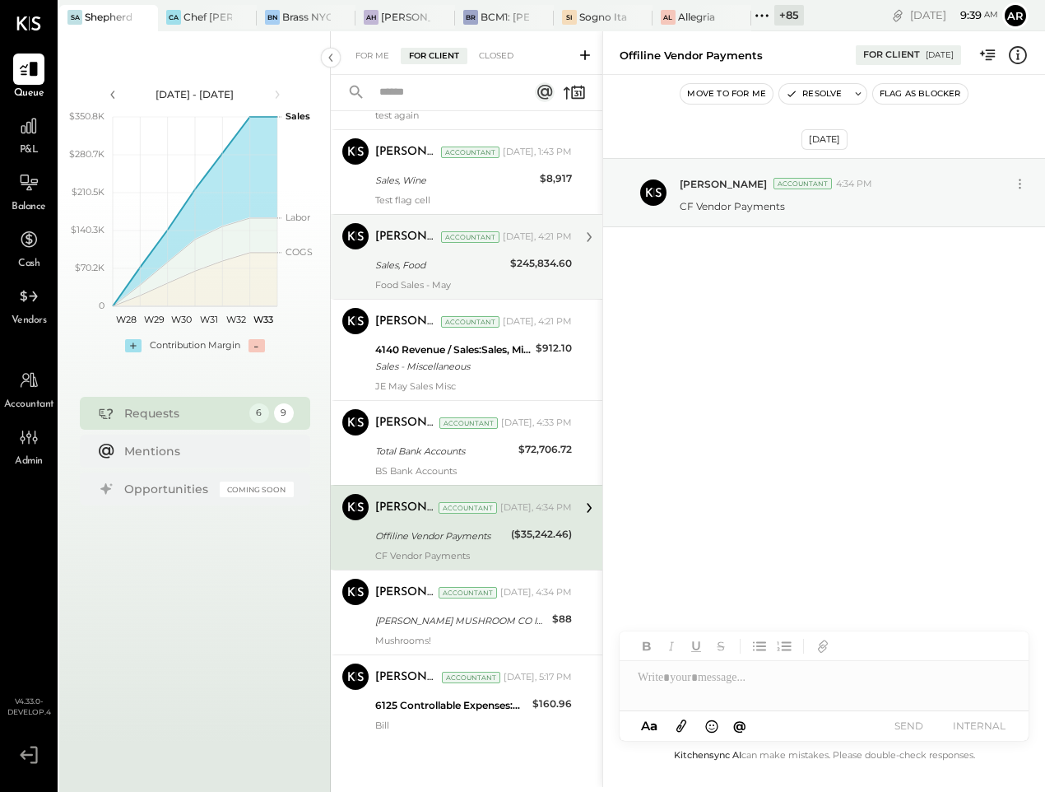
click at [442, 248] on div "Archie Grace Accountant Yesterday, 4:21 PM" at bounding box center [473, 237] width 197 height 28
